Goal: Find contact information: Find contact information

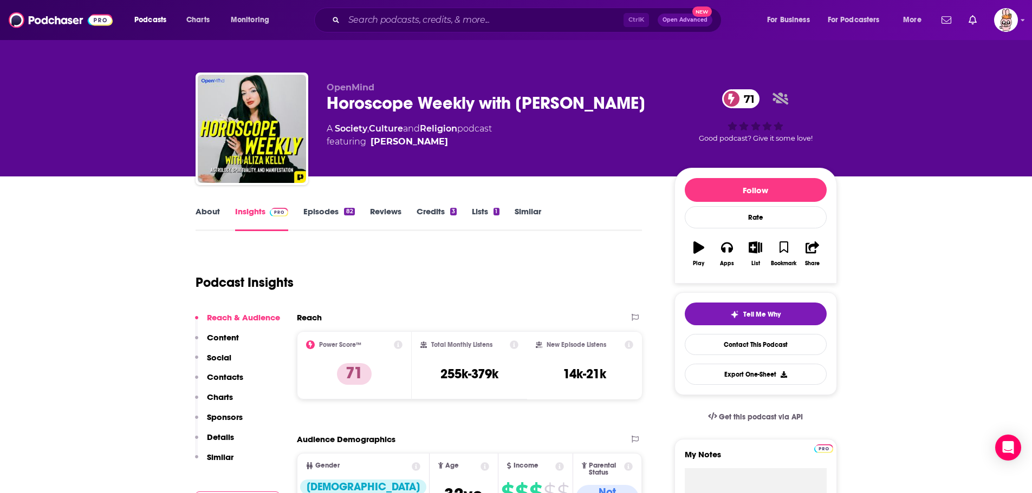
click at [388, 10] on div "Ctrl K Open Advanced New" at bounding box center [517, 20] width 407 height 25
click at [388, 22] on input "Search podcasts, credits, & more..." at bounding box center [484, 19] width 280 height 17
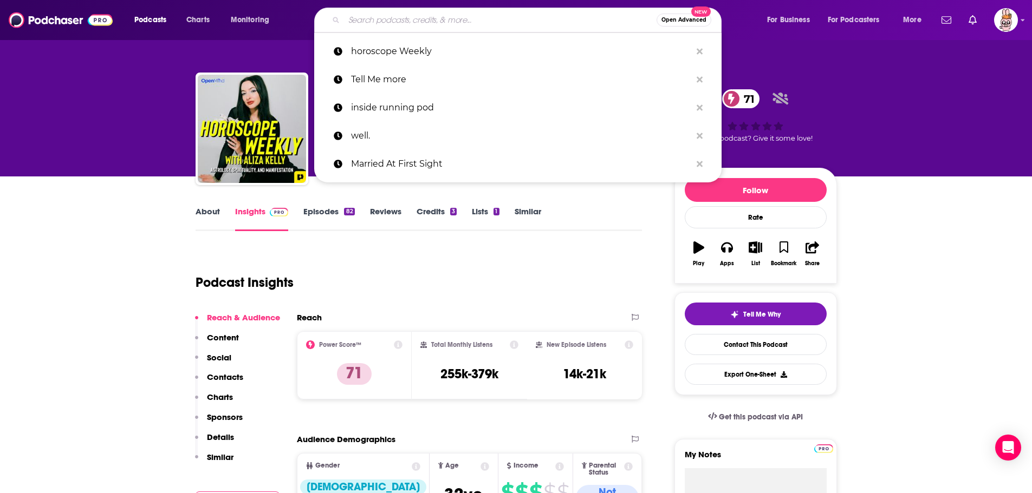
paste input "Come To Therapy With Me"
type input "Come To Therapy With Me"
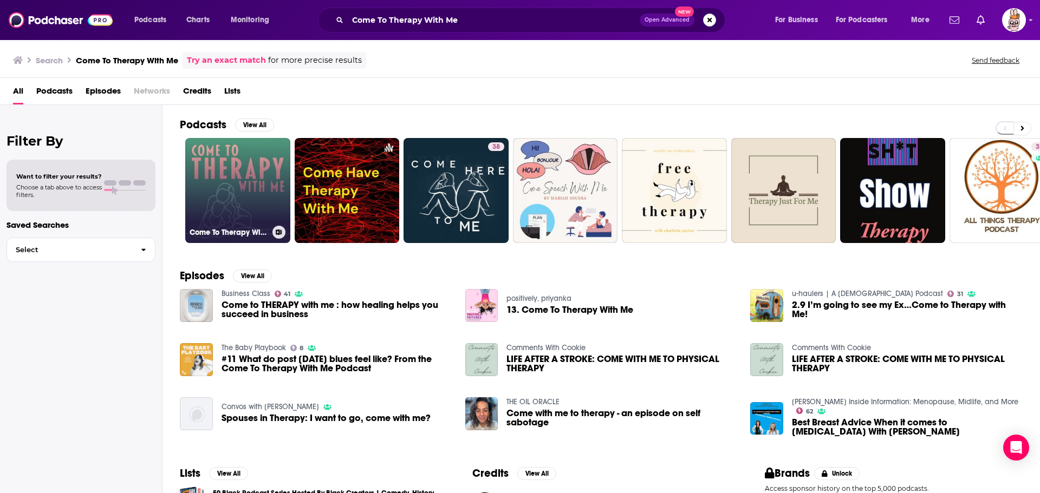
click at [238, 177] on link "Come To Therapy With Me" at bounding box center [237, 190] width 105 height 105
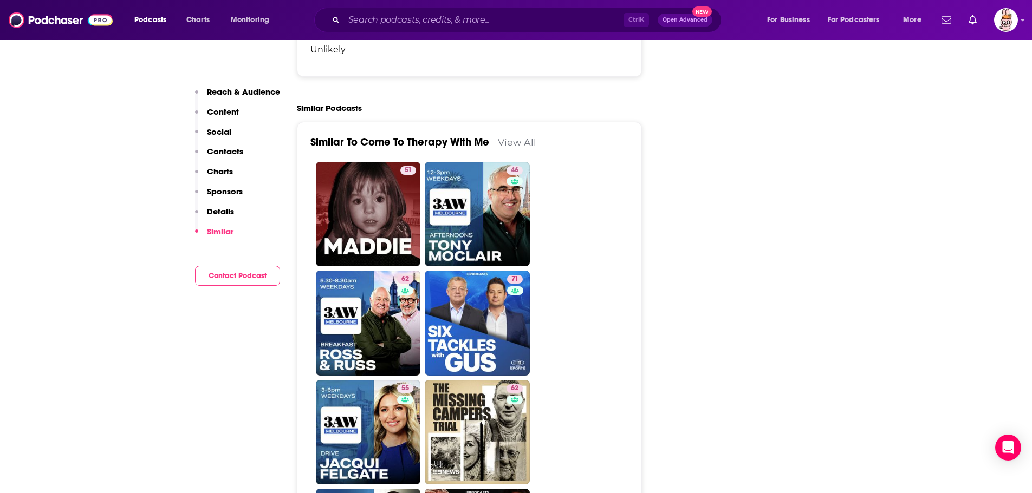
scroll to position [1625, 0]
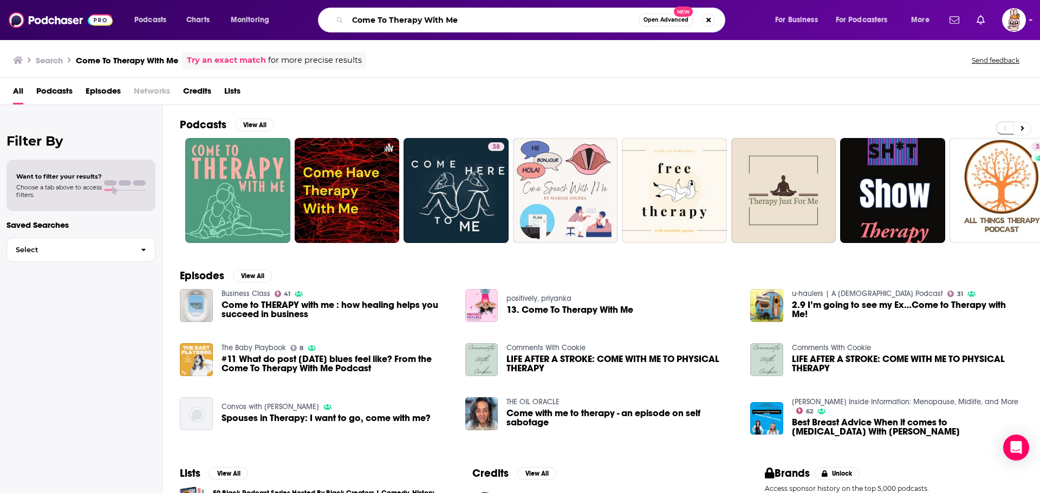
drag, startPoint x: 515, startPoint y: 15, endPoint x: 295, endPoint y: 21, distance: 220.0
click at [296, 21] on div "Podcasts Charts Monitoring Come To Therapy With Me Open Advanced New For Busine…" at bounding box center [533, 20] width 813 height 25
type input "the"
type input "他"
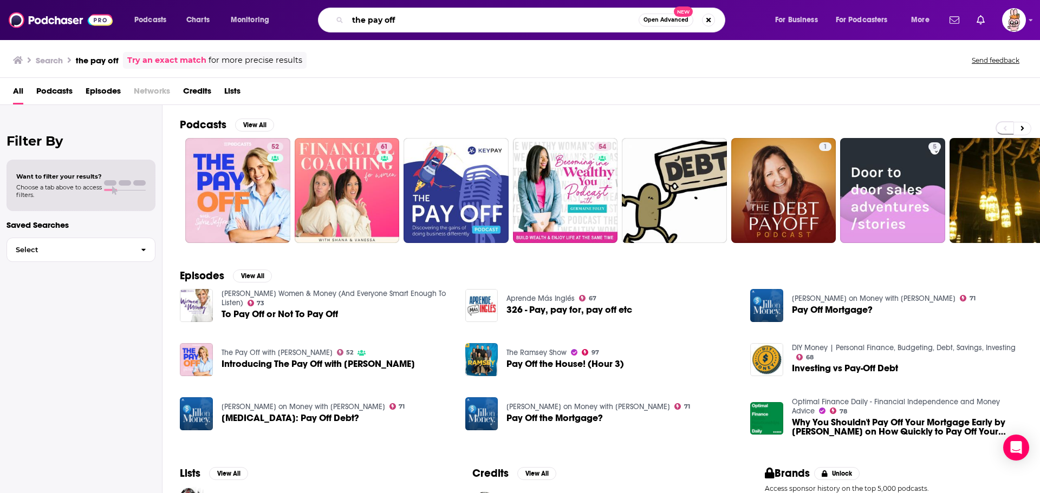
drag, startPoint x: 360, startPoint y: 22, endPoint x: 326, endPoint y: 22, distance: 33.6
click at [326, 22] on div "the pay off Open Advanced New" at bounding box center [521, 20] width 407 height 25
type input "for the kudos"
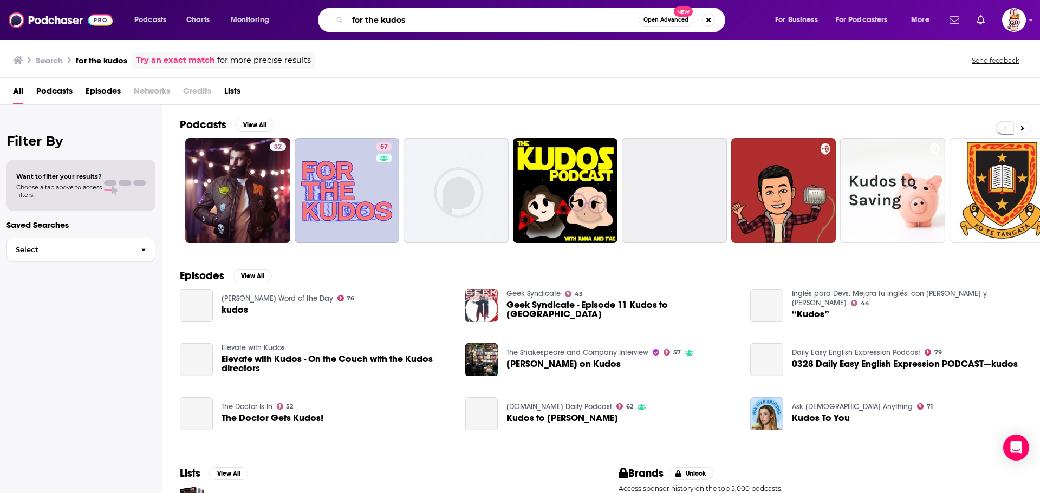
drag, startPoint x: 414, startPoint y: 23, endPoint x: 319, endPoint y: 23, distance: 94.8
click at [320, 23] on div "for the kudos Open Advanced New" at bounding box center [521, 20] width 407 height 25
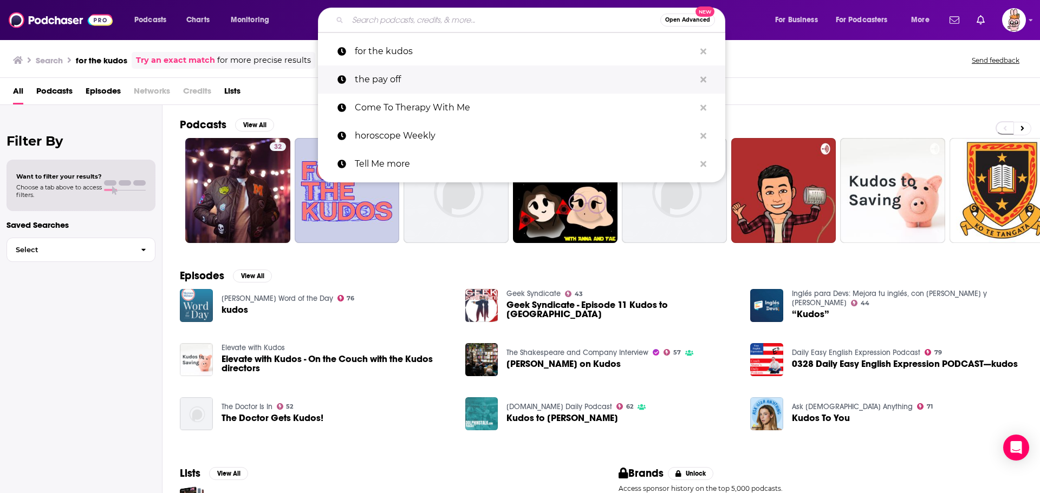
click at [414, 88] on p "the pay off" at bounding box center [525, 80] width 340 height 28
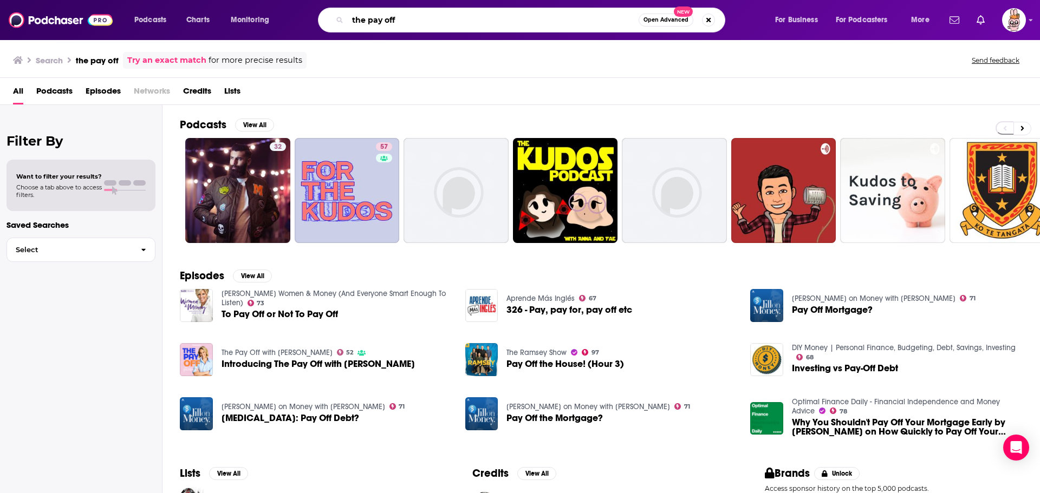
click at [418, 21] on input "the pay off" at bounding box center [493, 19] width 291 height 17
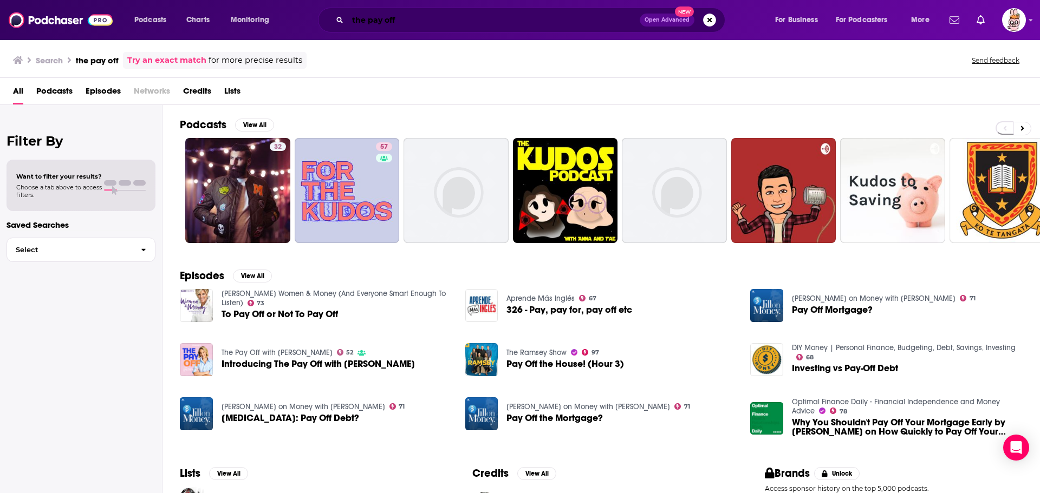
click at [447, 26] on input "the pay off" at bounding box center [494, 19] width 292 height 17
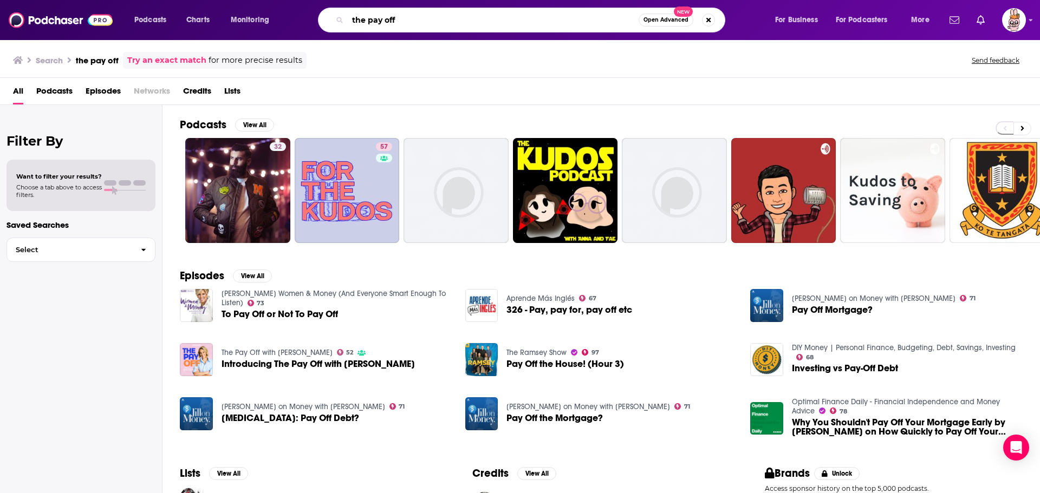
click at [437, 20] on input "the pay off" at bounding box center [493, 19] width 291 height 17
click at [430, 15] on input "the pay off" at bounding box center [493, 19] width 291 height 17
type input "t"
type input "the pay off"
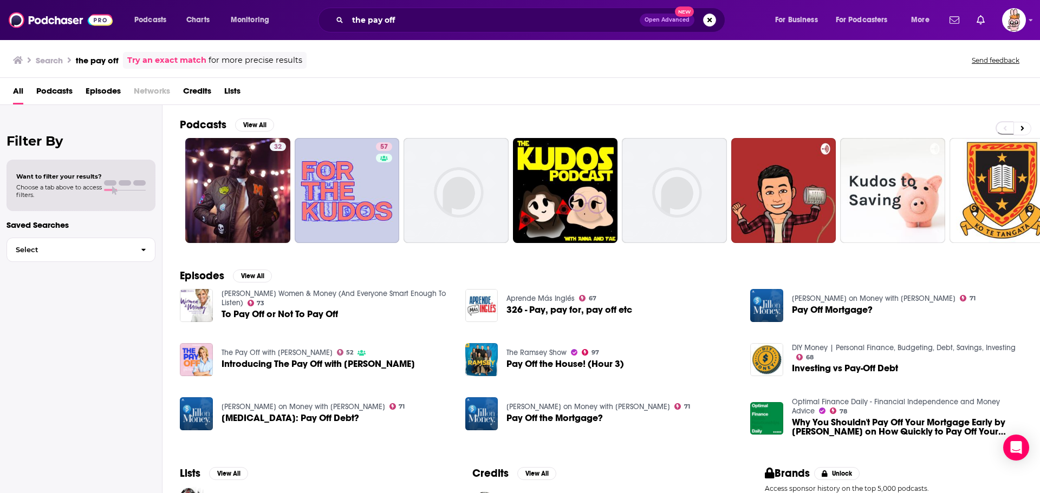
click at [341, 20] on icon "Search podcasts, credits, & more..." at bounding box center [340, 20] width 6 height 6
click at [459, 28] on input "the pay off" at bounding box center [494, 19] width 292 height 17
drag, startPoint x: 411, startPoint y: 27, endPoint x: 324, endPoint y: 15, distance: 87.6
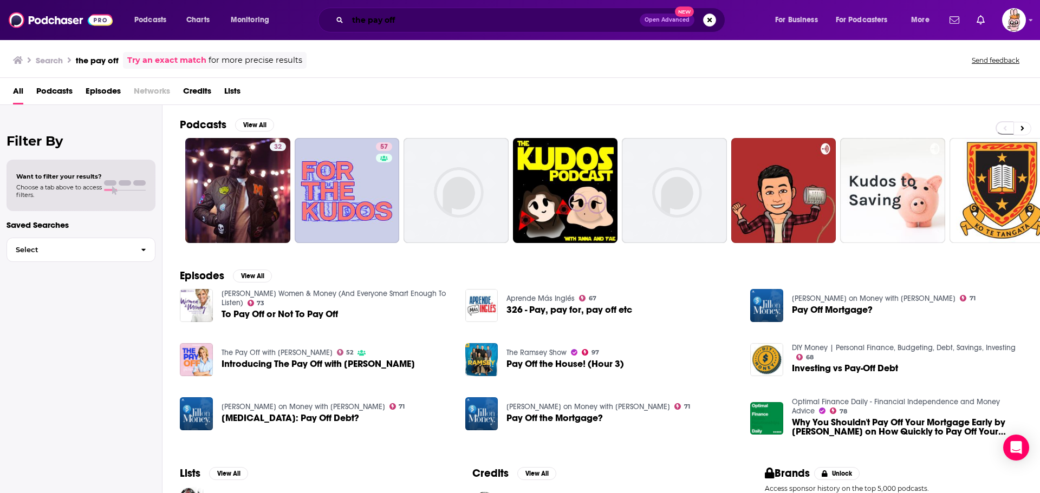
click at [411, 27] on input "the pay off" at bounding box center [494, 19] width 292 height 17
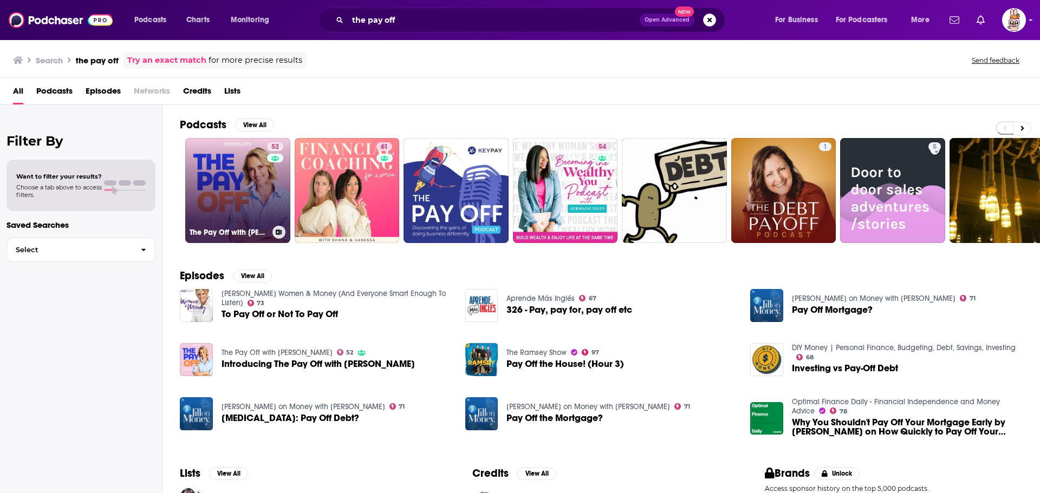
click at [238, 192] on link "52 The Pay Off with Sylvia Jeffreys" at bounding box center [237, 190] width 105 height 105
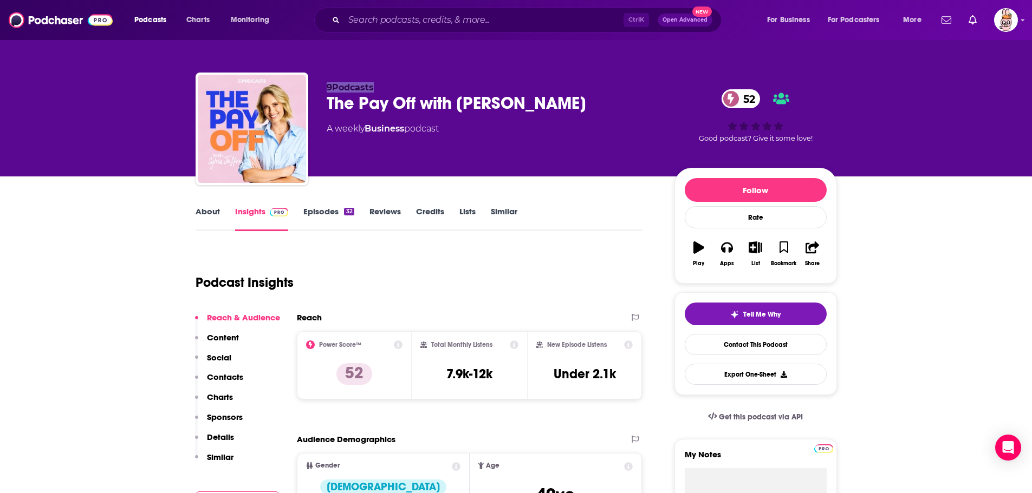
drag, startPoint x: 315, startPoint y: 86, endPoint x: 392, endPoint y: 85, distance: 76.4
click at [392, 85] on div "9Podcasts The Pay Off with Sylvia Jeffreys 52 A weekly Business podcast 52 Good…" at bounding box center [516, 131] width 641 height 117
click at [423, 87] on p "9Podcasts" at bounding box center [492, 87] width 330 height 10
drag, startPoint x: 411, startPoint y: 82, endPoint x: 328, endPoint y: 86, distance: 83.0
click at [328, 86] on p "9Podcasts" at bounding box center [492, 87] width 330 height 10
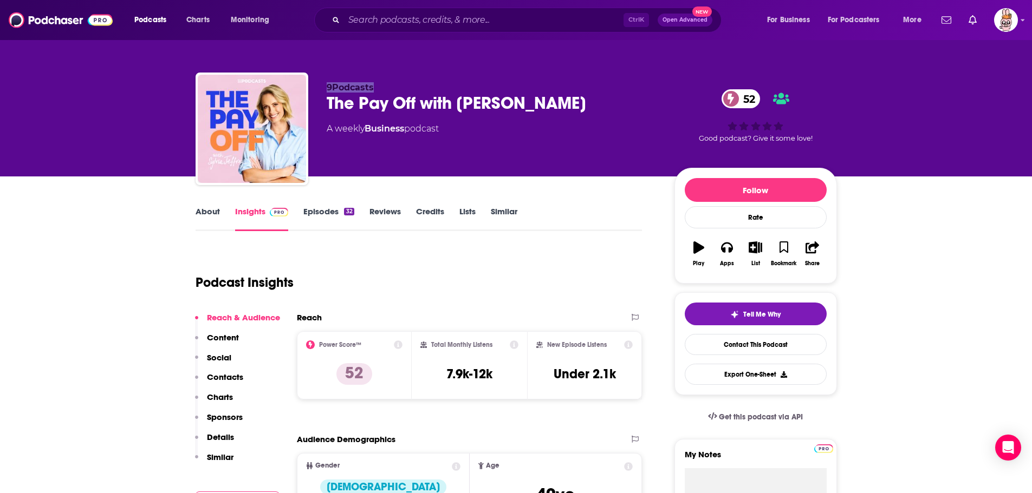
click at [472, 74] on div "9Podcasts The Pay Off with Sylvia Jeffreys 52 A weekly Business podcast 52 Good…" at bounding box center [516, 131] width 641 height 117
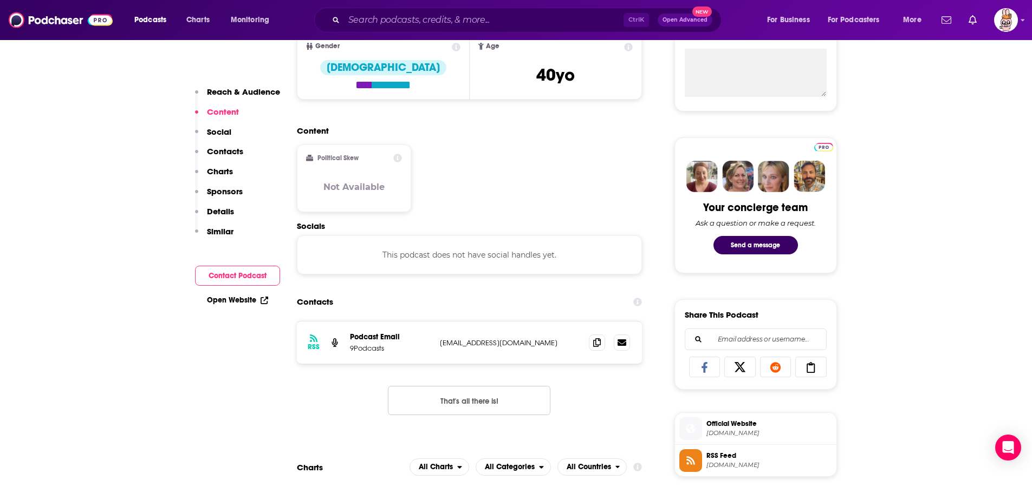
scroll to position [420, 0]
drag, startPoint x: 452, startPoint y: 341, endPoint x: 534, endPoint y: 343, distance: 81.8
click at [0, 0] on div "Podcast Email 9Podcasts 9podcasts@nine.com.au 9podcasts@nine.com.au" at bounding box center [0, 0] width 0 height 0
click at [410, 371] on div "RSS Podcast Email 9Podcasts 9podcasts@nine.com.au 9podcasts@nine.com.au That's …" at bounding box center [470, 377] width 346 height 112
click at [425, 381] on div "RSS Podcast Email 9Podcasts 9podcasts@nine.com.au 9podcasts@nine.com.au That's …" at bounding box center [470, 377] width 346 height 112
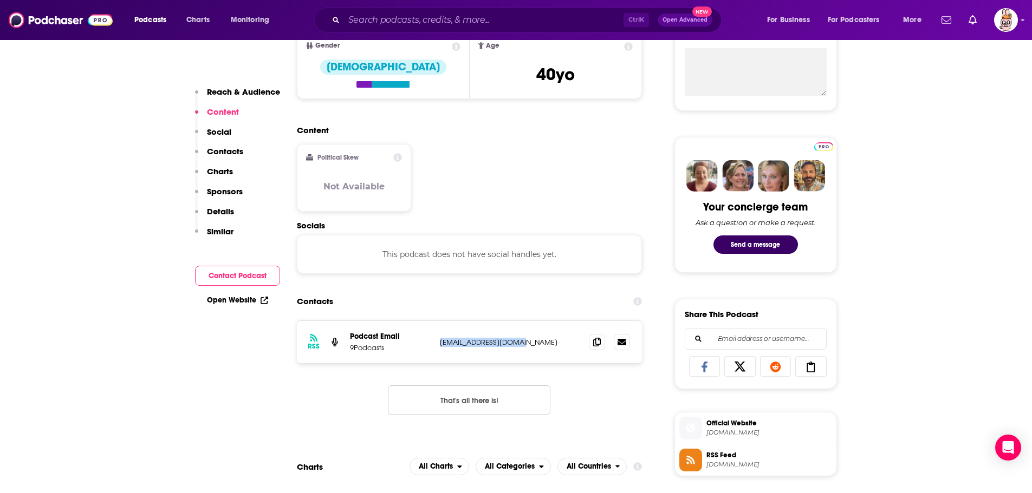
drag, startPoint x: 439, startPoint y: 343, endPoint x: 530, endPoint y: 344, distance: 90.5
click at [530, 344] on div "RSS Podcast Email 9Podcasts 9podcasts@nine.com.au 9podcasts@nine.com.au" at bounding box center [470, 342] width 346 height 42
copy p "9podcasts@nine.com.au"
click at [446, 303] on div "Contacts" at bounding box center [470, 301] width 346 height 21
